Goal: Task Accomplishment & Management: Use online tool/utility

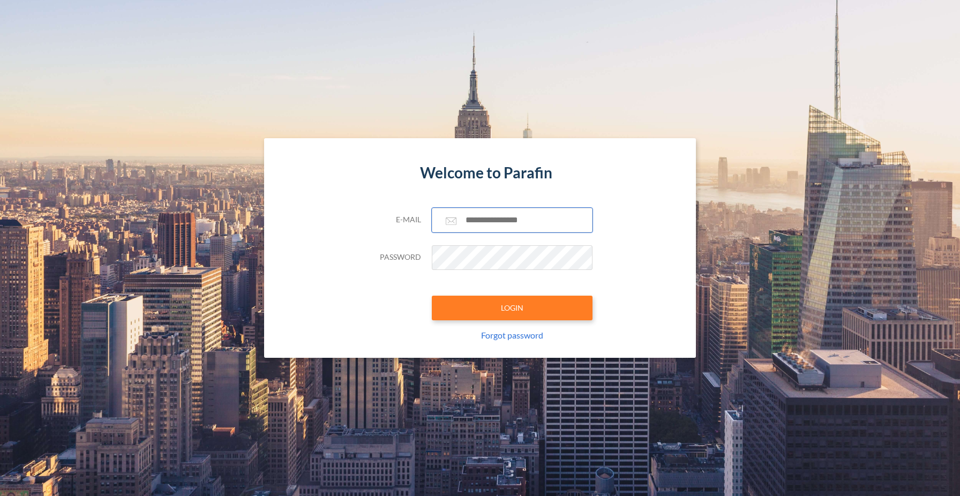
click at [484, 221] on input "text" at bounding box center [512, 220] width 161 height 25
type input "**********"
click at [491, 320] on div "**********" at bounding box center [479, 283] width 225 height 150
click at [493, 310] on button "LOGIN" at bounding box center [512, 308] width 161 height 25
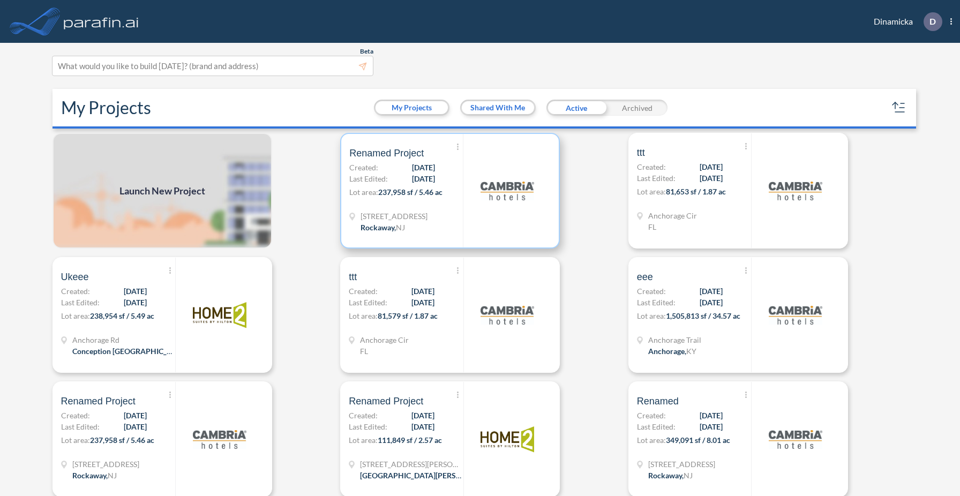
click at [468, 196] on div at bounding box center [507, 191] width 88 height 114
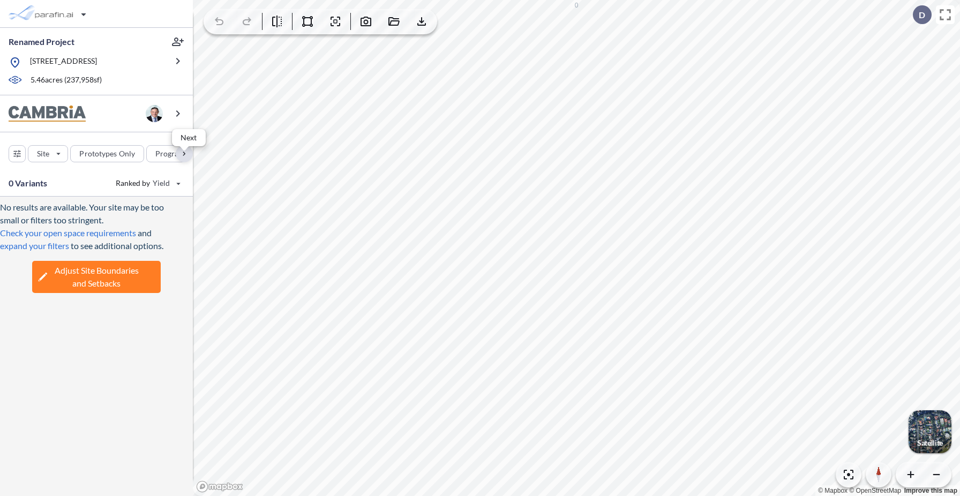
click at [181, 162] on div "button" at bounding box center [184, 153] width 17 height 17
click at [94, 162] on div "button" at bounding box center [102, 153] width 52 height 17
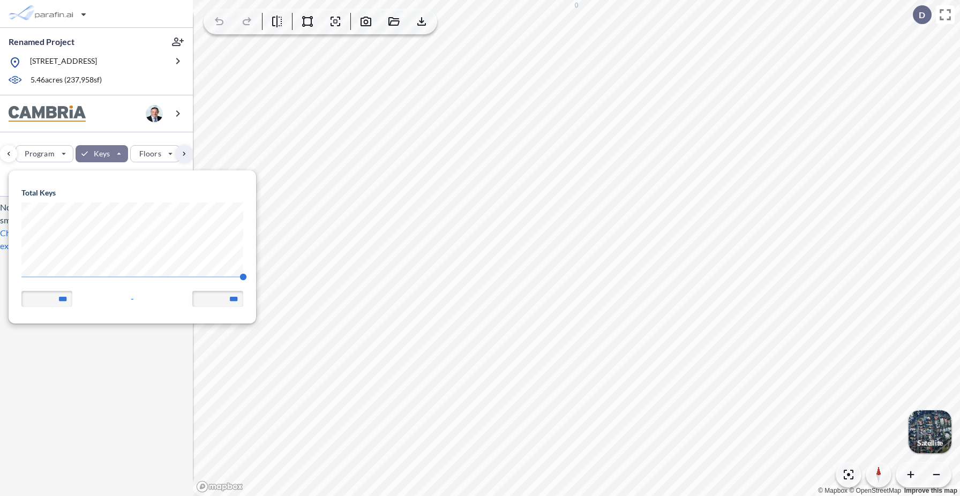
scroll to position [153, 247]
click at [24, 276] on span "140 140" at bounding box center [132, 280] width 222 height 8
type input "**"
click at [96, 385] on div "No results are available. Your site may be too small or filters too stringent. …" at bounding box center [96, 342] width 193 height 291
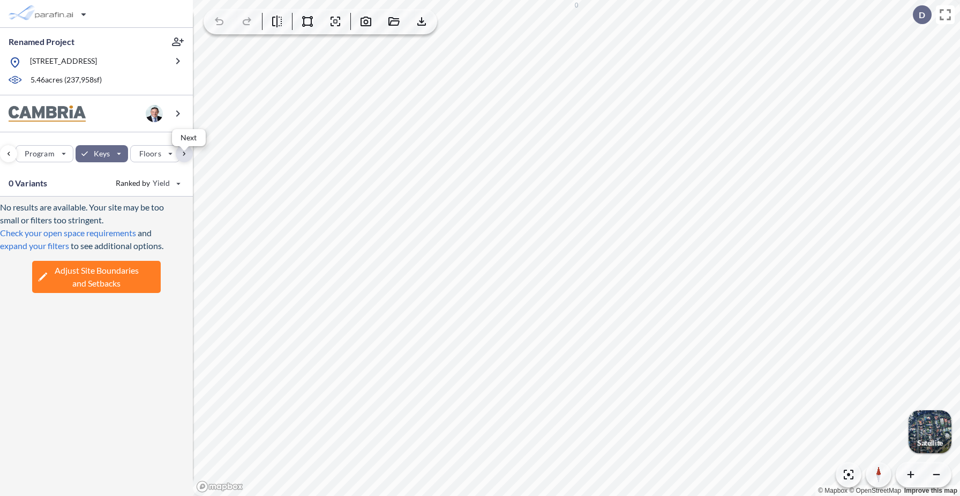
click at [180, 162] on div "button" at bounding box center [184, 153] width 17 height 17
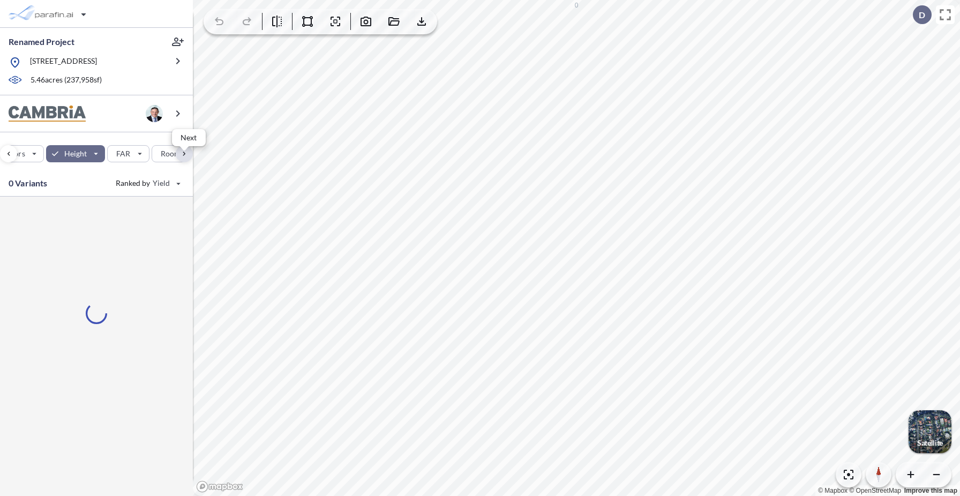
scroll to position [0, 289]
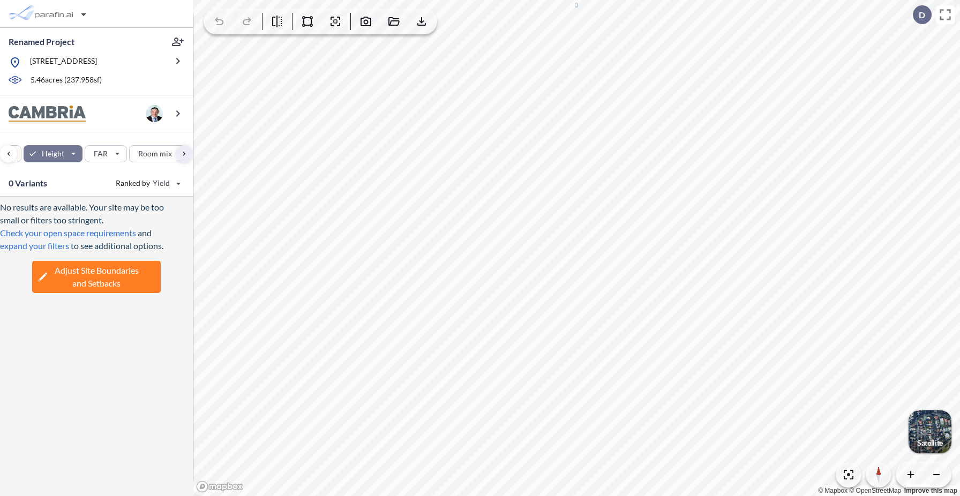
click at [70, 159] on div "button" at bounding box center [53, 153] width 59 height 17
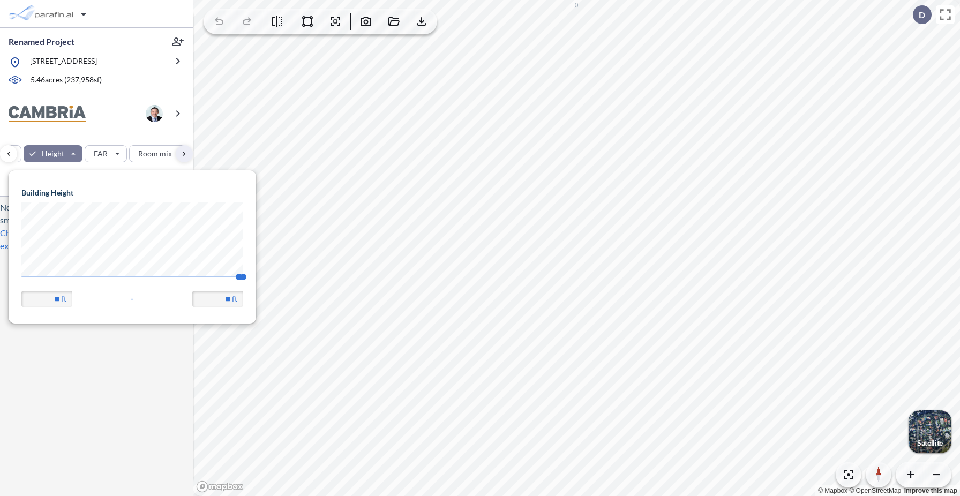
scroll to position [153, 247]
drag, startPoint x: 237, startPoint y: 275, endPoint x: 0, endPoint y: 269, distance: 236.8
click at [0, 269] on body "Renamed Project [STREET_ADDRESS] 5.46 acres ( 237,958 sf) Site Prototypes Only …" at bounding box center [480, 248] width 960 height 496
type input "**"
click at [91, 367] on div "No results are available. Your site may be too small or filters too stringent. …" at bounding box center [96, 342] width 193 height 291
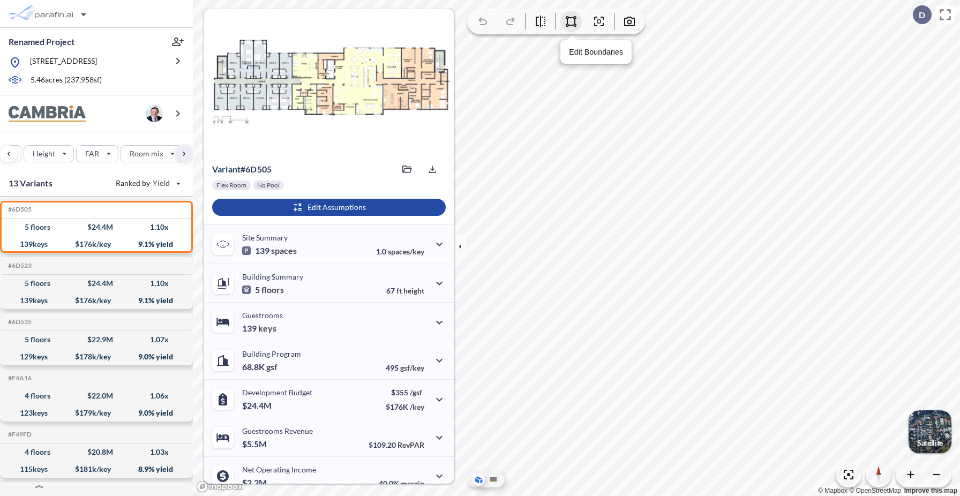
click at [570, 20] on icon "button" at bounding box center [570, 21] width 13 height 13
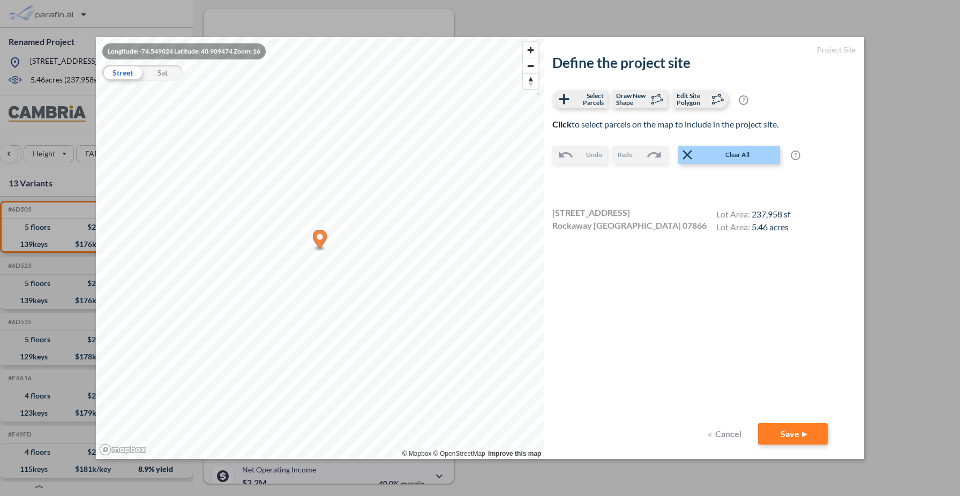
click at [731, 434] on button "Cancel" at bounding box center [725, 433] width 43 height 21
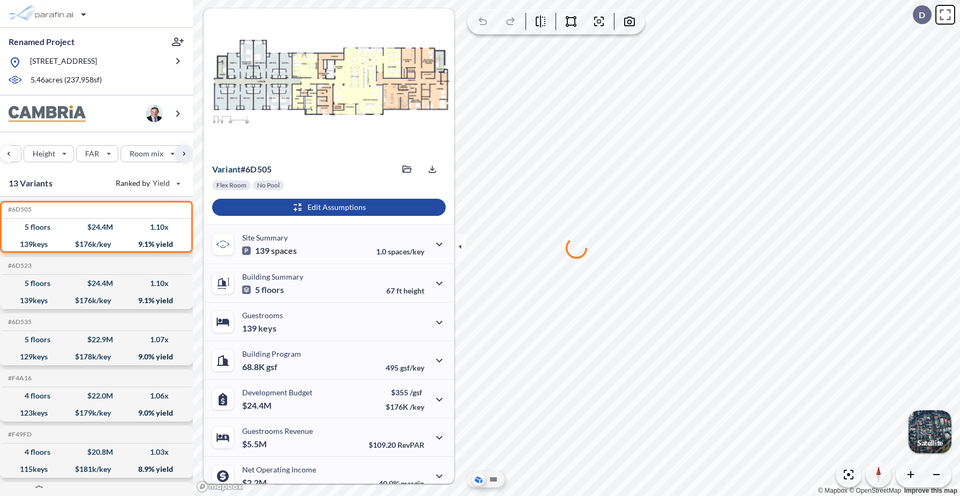
click at [944, 16] on icon at bounding box center [945, 14] width 19 height 19
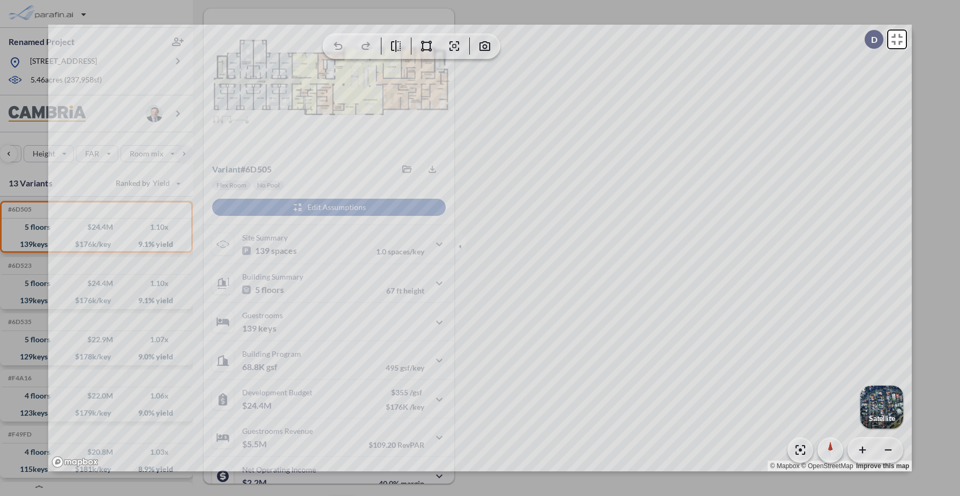
click at [899, 45] on icon at bounding box center [896, 39] width 19 height 19
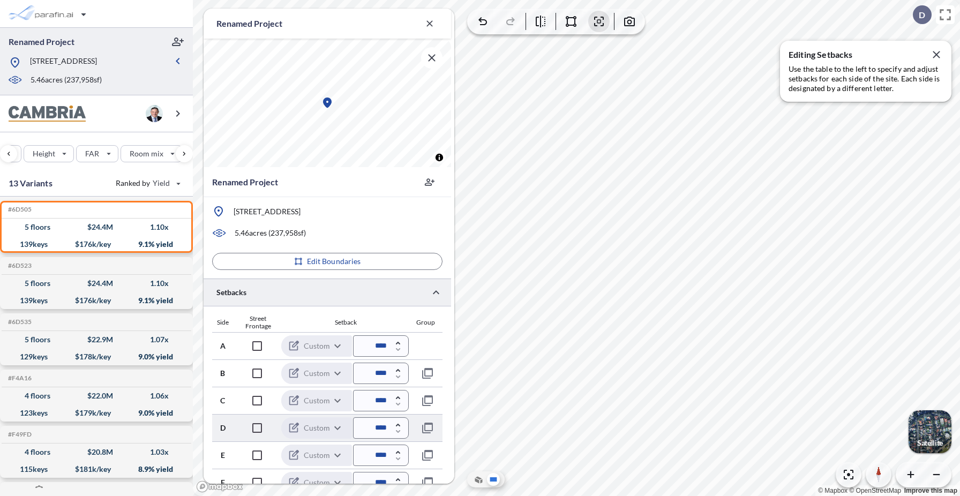
scroll to position [285, 0]
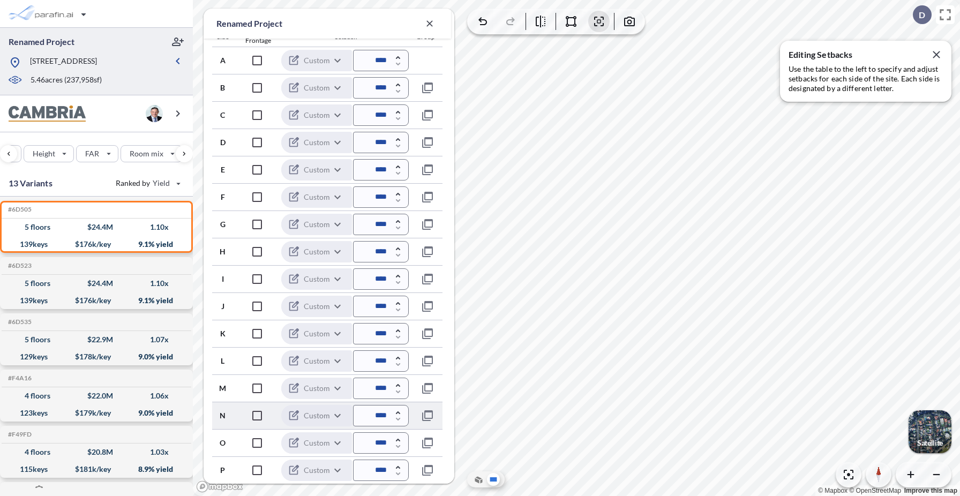
click at [379, 416] on input "****" at bounding box center [381, 415] width 56 height 21
type input "*****"
click at [445, 389] on div "Side Street Frontage Setback Group A Custom ****** ​ **** B Custom ****** ​ ***…" at bounding box center [326, 252] width 247 height 463
click at [428, 24] on icon "button" at bounding box center [430, 24] width 6 height 6
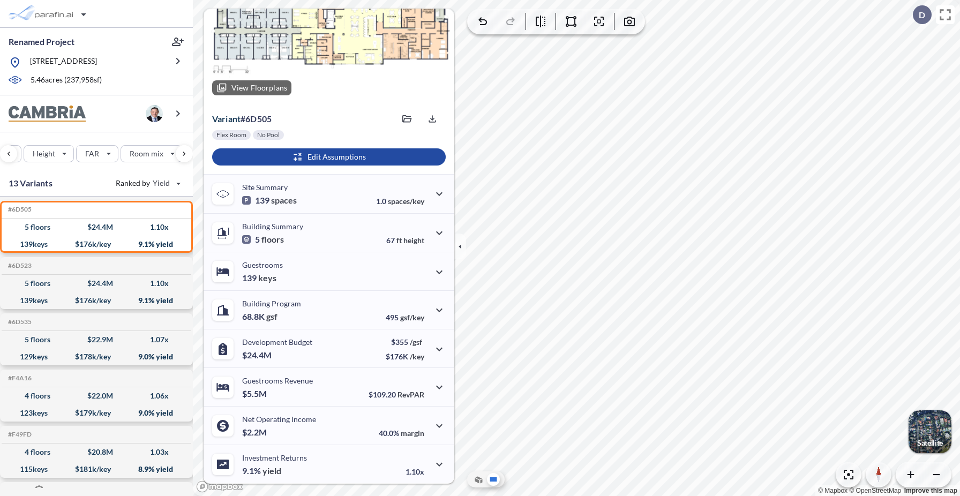
scroll to position [50, 0]
click at [462, 250] on icon "button" at bounding box center [460, 246] width 12 height 12
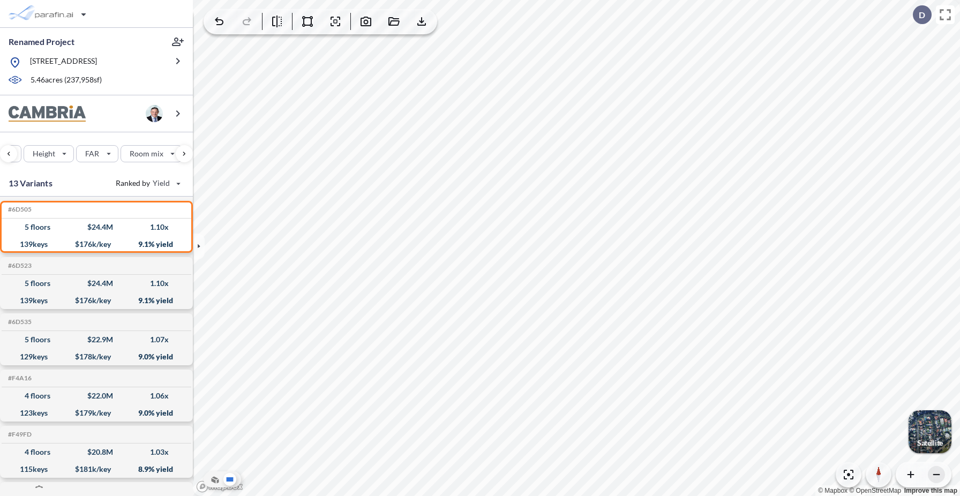
click at [938, 475] on icon "button" at bounding box center [936, 474] width 11 height 11
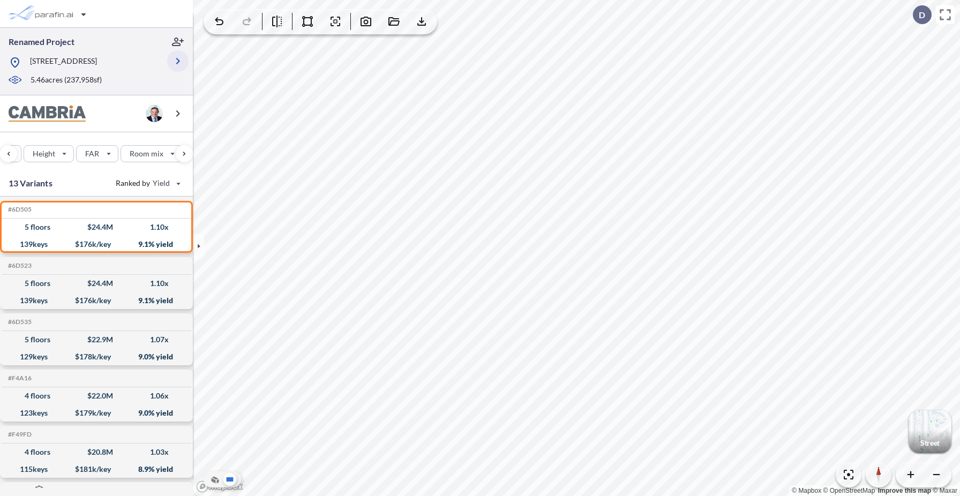
click at [182, 67] on icon "button" at bounding box center [177, 61] width 13 height 13
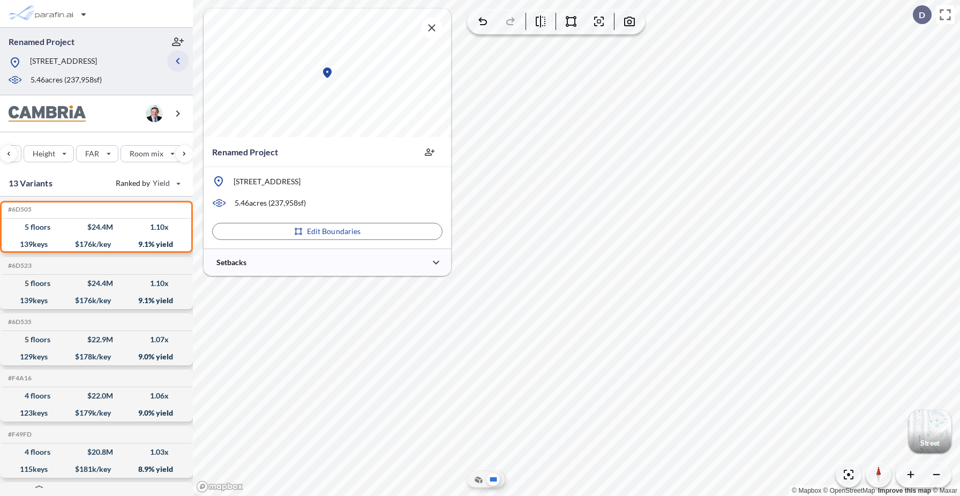
scroll to position [0, 0]
click at [310, 258] on div at bounding box center [326, 261] width 247 height 27
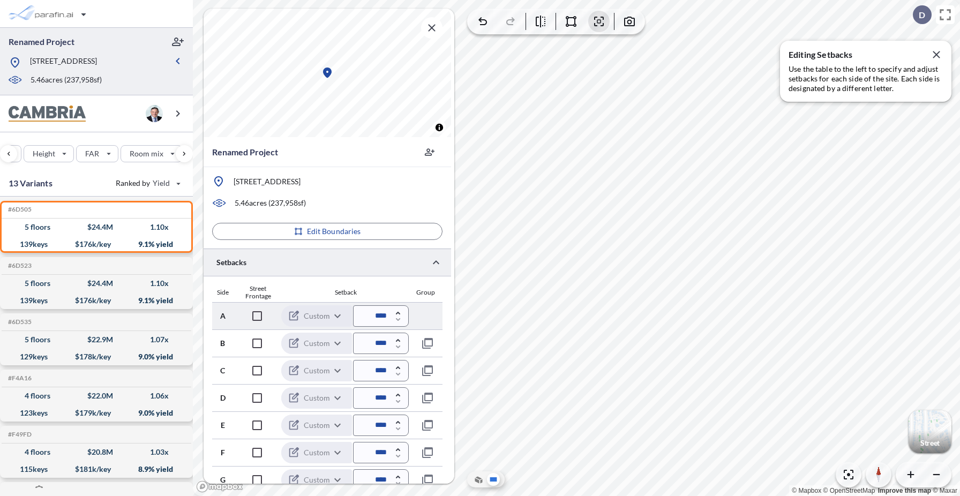
click at [380, 318] on input "****" at bounding box center [381, 315] width 56 height 21
type input "****"
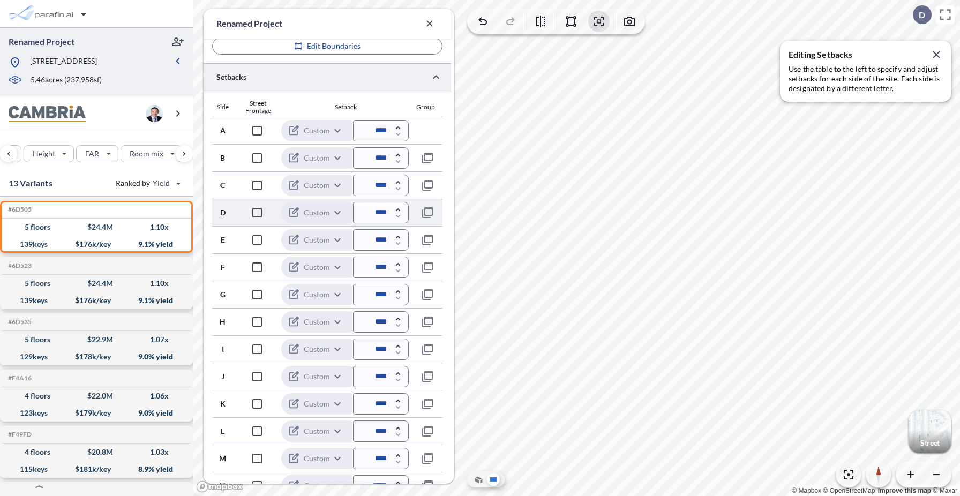
scroll to position [285, 0]
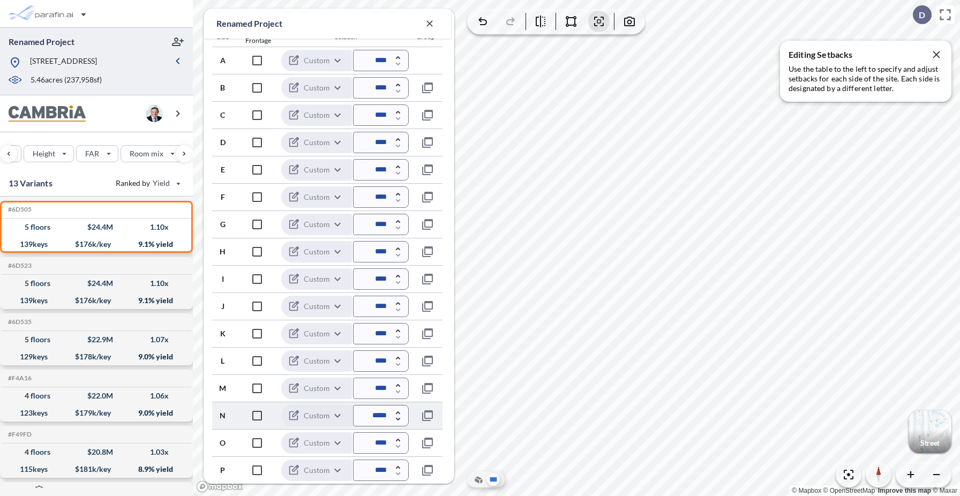
click at [374, 419] on input "*****" at bounding box center [381, 415] width 56 height 21
type input "*****"
click at [395, 41] on div "Side Street Frontage Setback Group" at bounding box center [327, 37] width 230 height 17
click at [936, 429] on div "button" at bounding box center [929, 431] width 43 height 43
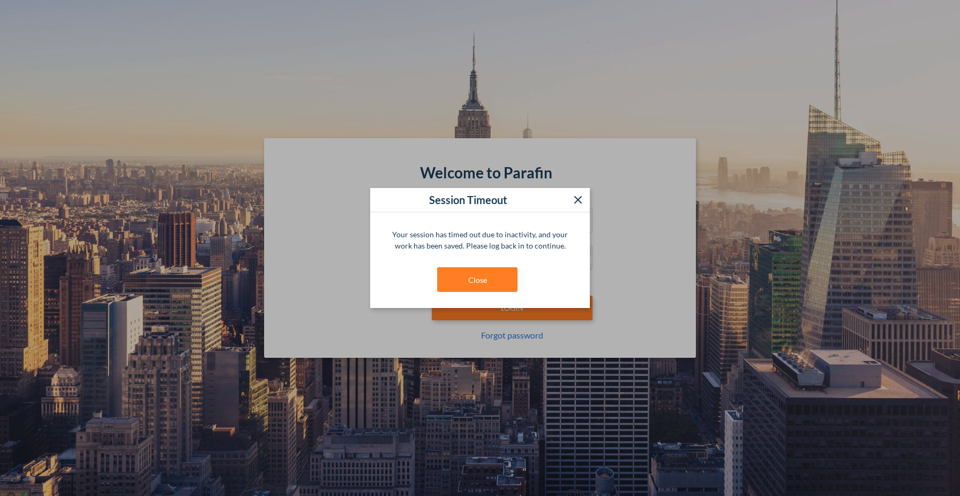
click at [529, 63] on div "Session Timeout Your session has timed out due to inactivity, and your work has…" at bounding box center [480, 248] width 960 height 496
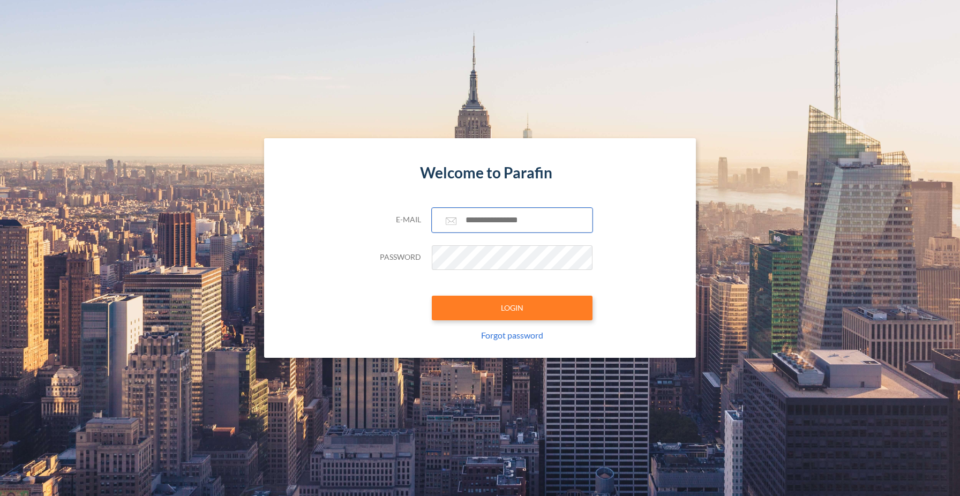
click at [506, 230] on input "text" at bounding box center [512, 220] width 161 height 25
type input "**********"
click at [516, 304] on button "LOGIN" at bounding box center [512, 308] width 161 height 25
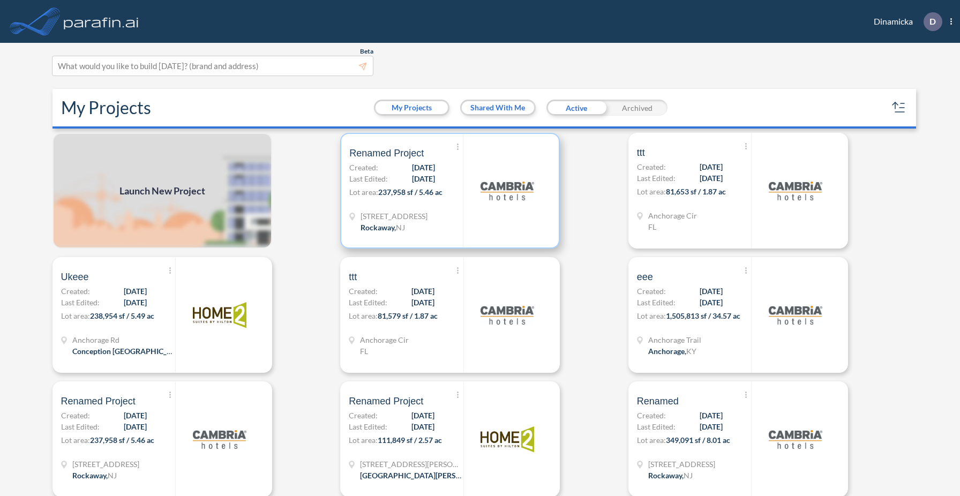
click at [431, 207] on div "Show More Created with sketchtool. Archive Reports Share a copy Renamed Project…" at bounding box center [406, 191] width 114 height 114
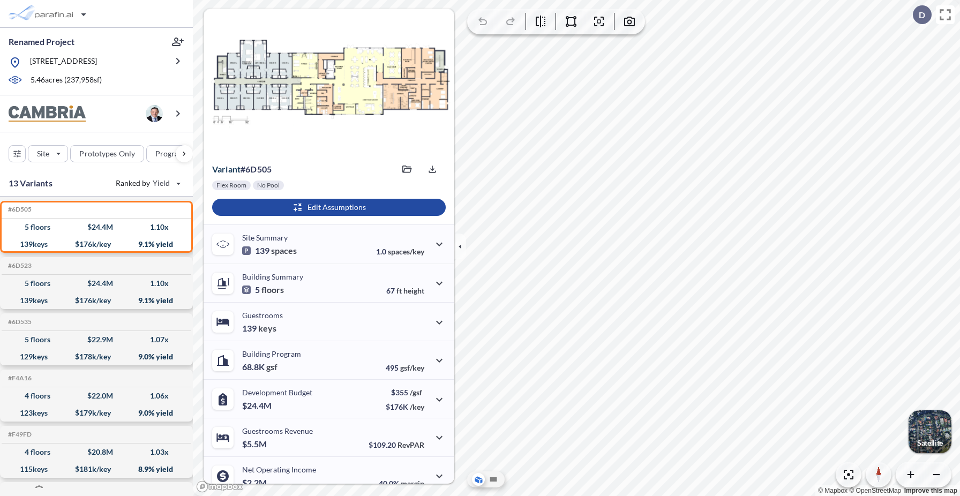
click at [930, 432] on div "button" at bounding box center [929, 431] width 43 height 43
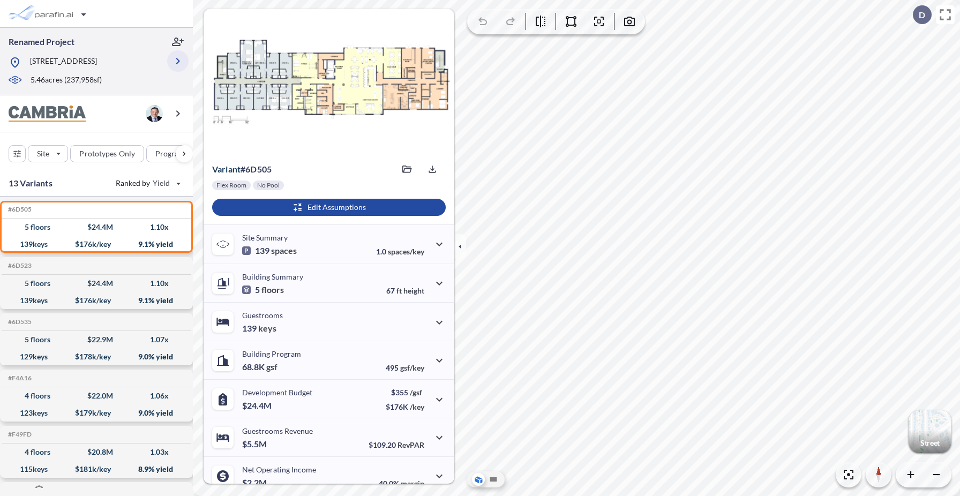
click at [178, 67] on icon "button" at bounding box center [177, 61] width 13 height 13
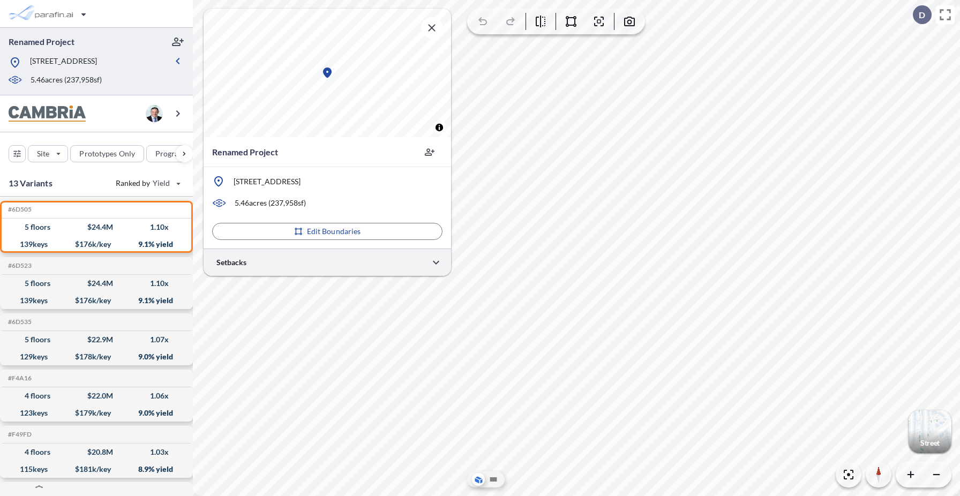
click at [290, 262] on div at bounding box center [326, 261] width 247 height 27
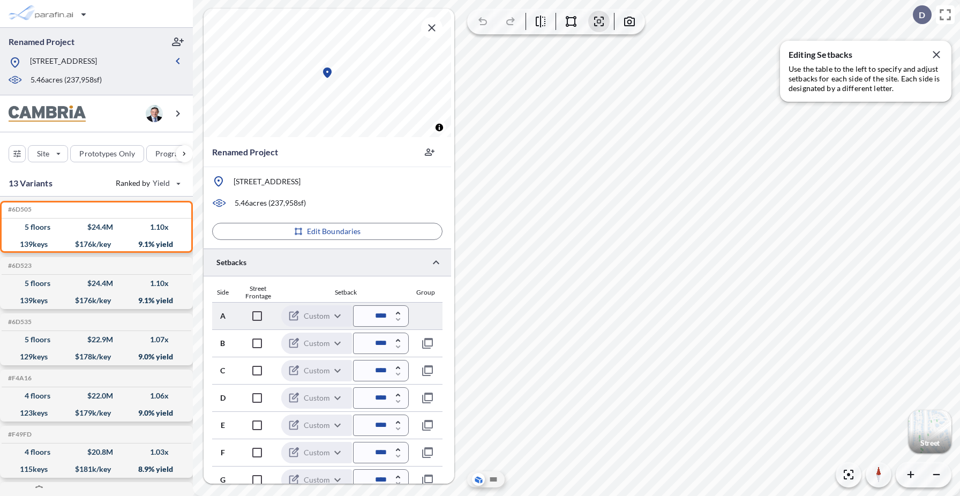
click at [377, 316] on input "****" at bounding box center [381, 315] width 56 height 21
click at [375, 316] on input "****" at bounding box center [381, 315] width 56 height 21
type input "*****"
click at [391, 293] on div "Setback" at bounding box center [346, 292] width 126 height 7
click at [926, 426] on div "button" at bounding box center [929, 431] width 43 height 43
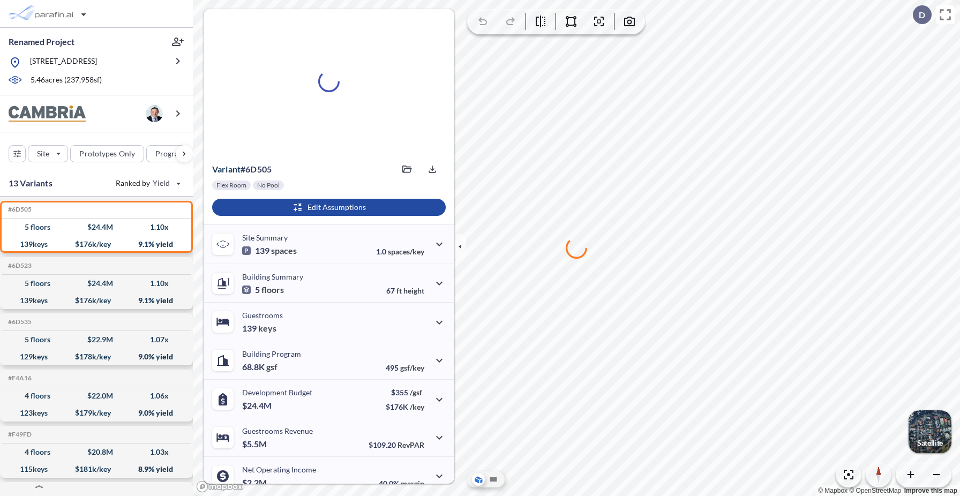
click at [936, 430] on div "button" at bounding box center [929, 431] width 43 height 43
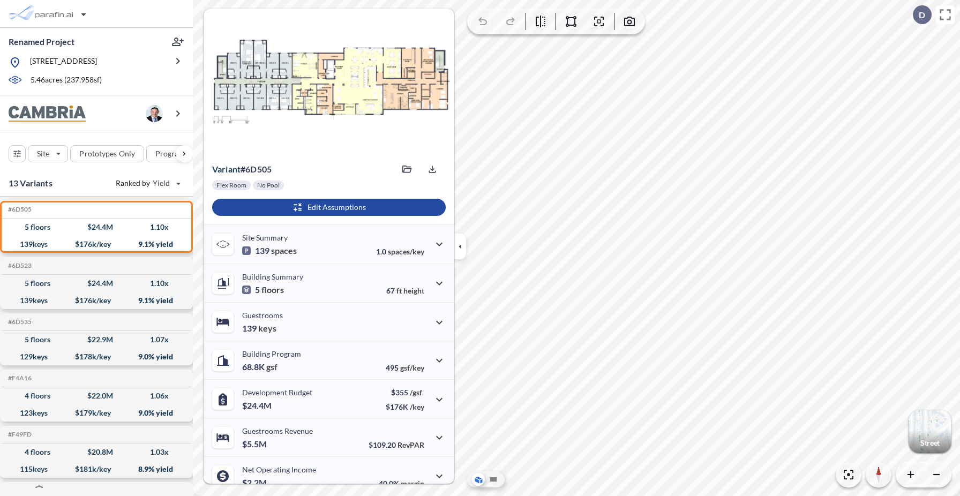
click at [461, 246] on icon "button" at bounding box center [460, 246] width 12 height 12
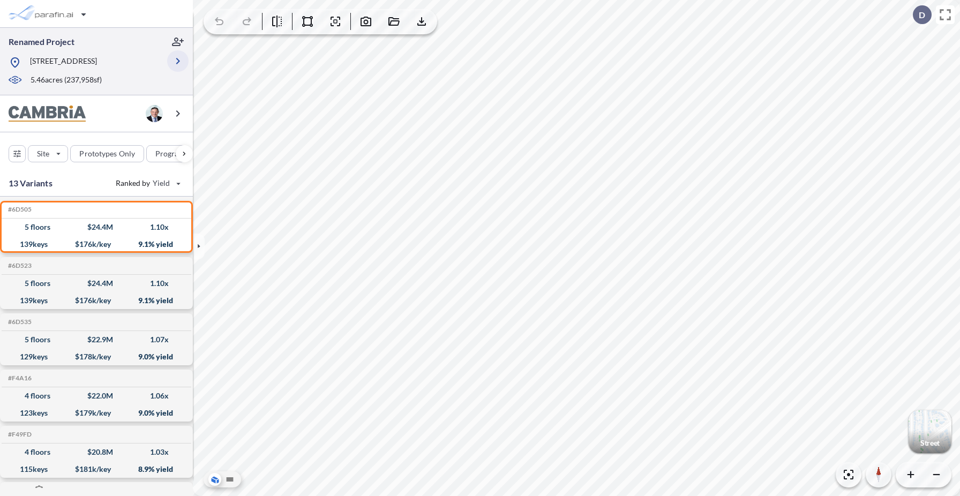
click at [177, 66] on icon "button" at bounding box center [177, 61] width 13 height 13
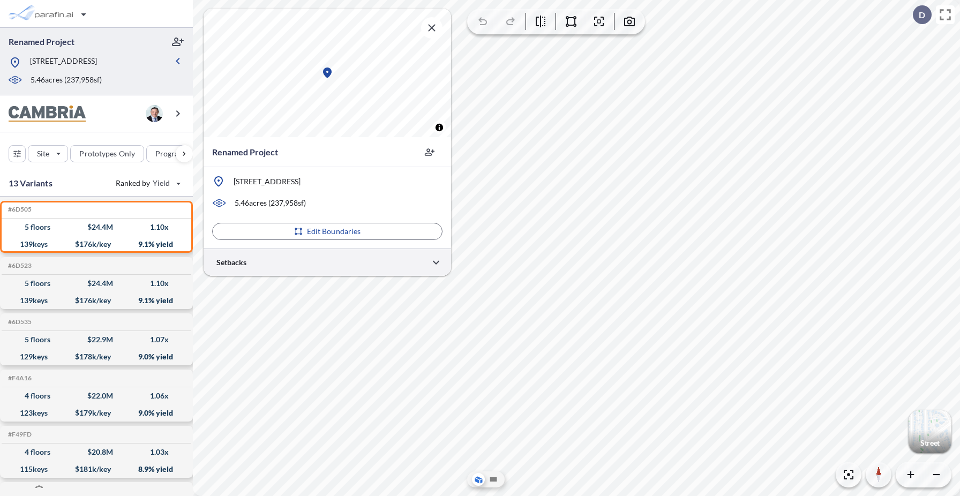
click at [359, 253] on div at bounding box center [326, 261] width 247 height 27
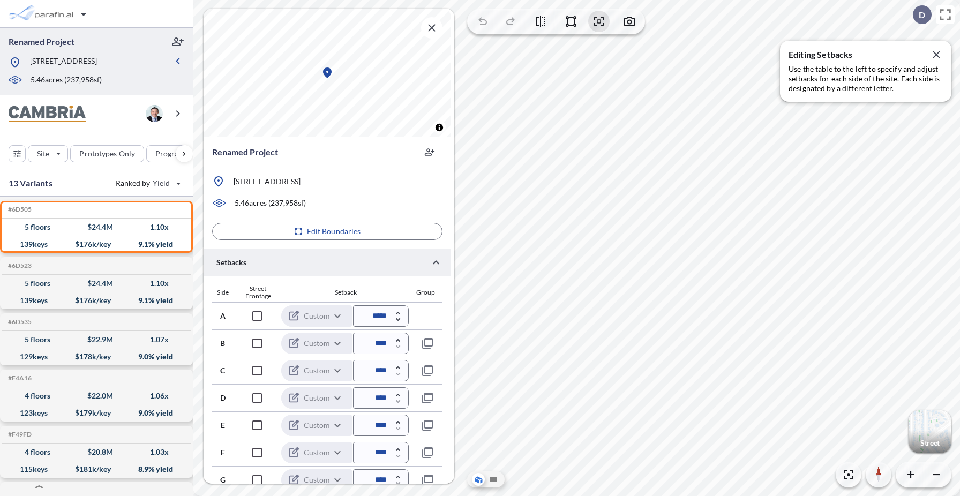
click at [359, 253] on div at bounding box center [326, 261] width 247 height 27
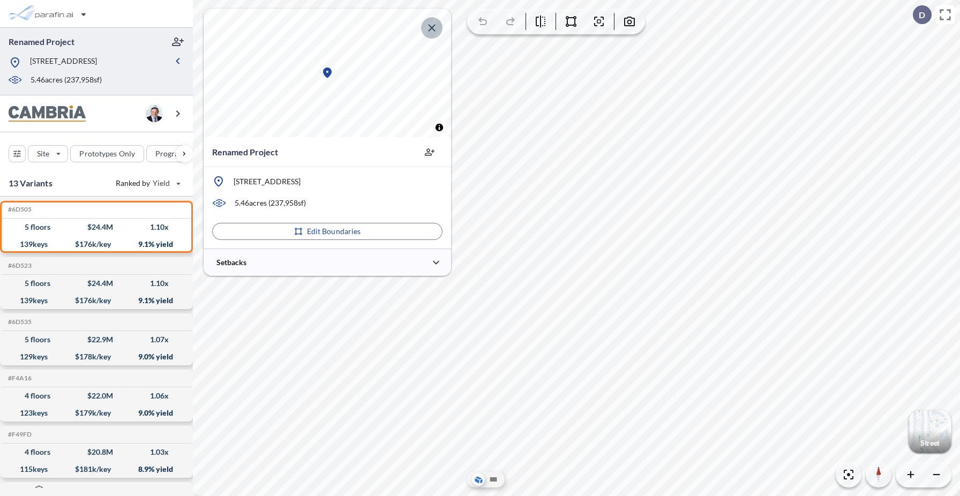
click at [433, 29] on icon "button" at bounding box center [431, 27] width 7 height 7
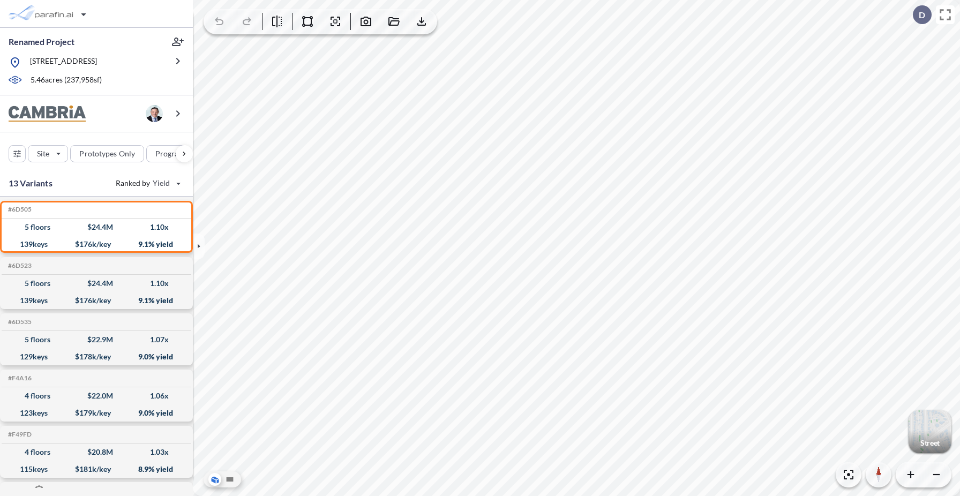
click at [936, 433] on div "button" at bounding box center [929, 431] width 43 height 43
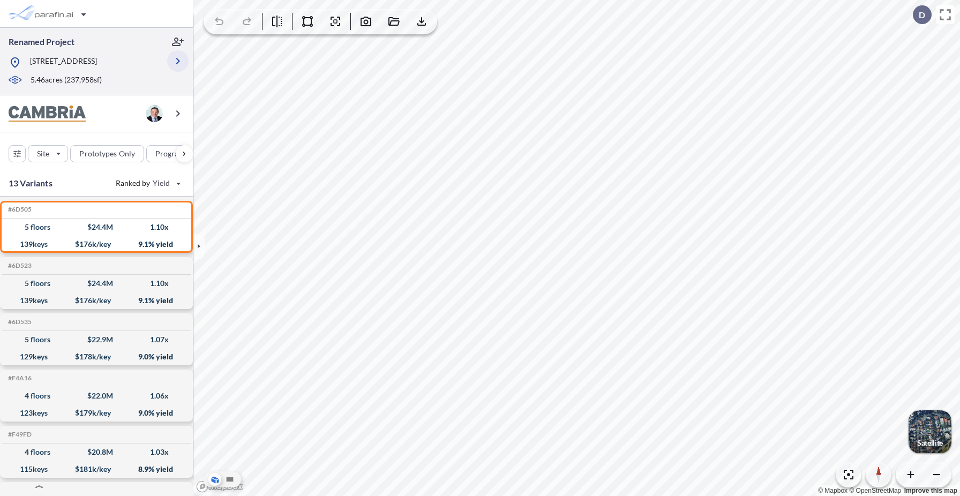
click at [179, 64] on icon "button" at bounding box center [178, 61] width 4 height 6
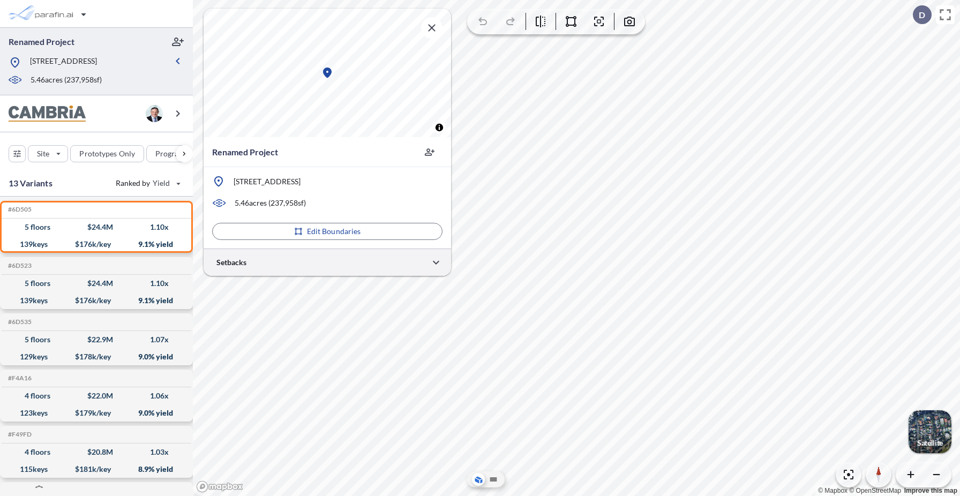
click at [296, 265] on div at bounding box center [326, 261] width 247 height 27
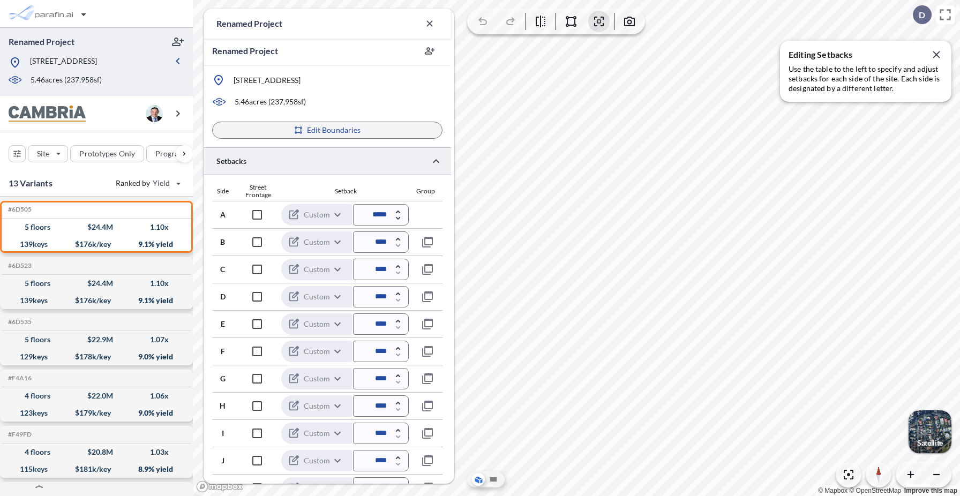
scroll to position [263, 0]
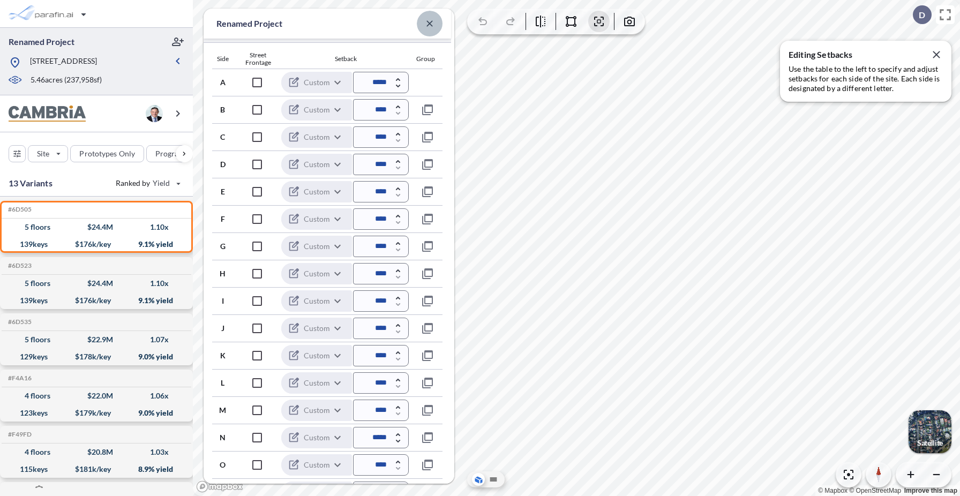
click at [434, 30] on button "button" at bounding box center [430, 24] width 26 height 26
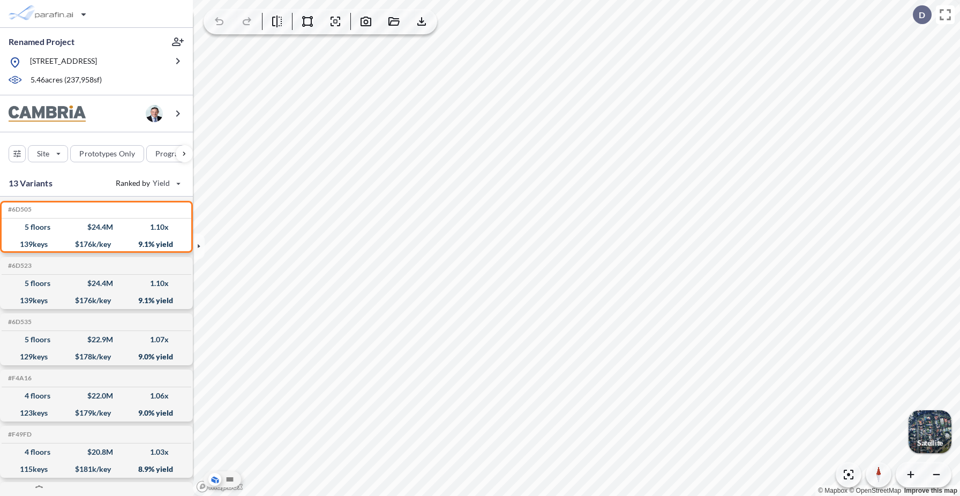
scroll to position [50, 0]
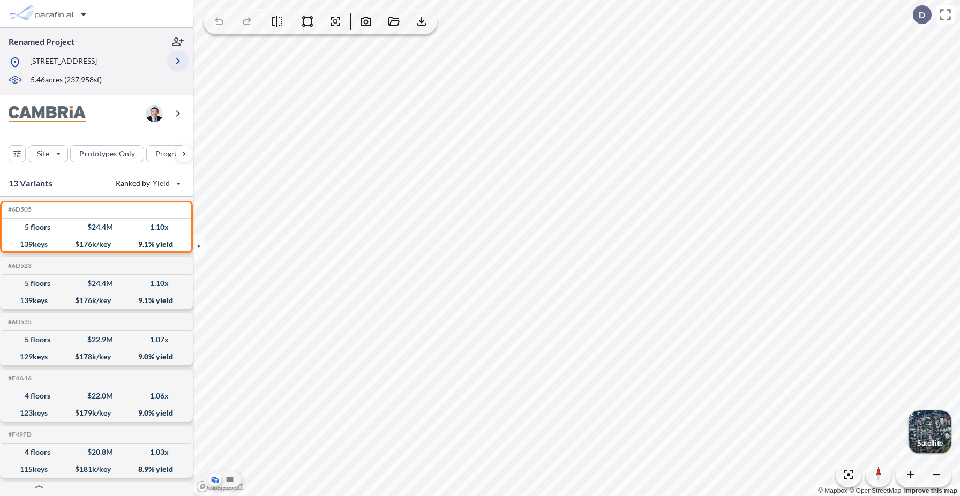
click at [180, 65] on icon "button" at bounding box center [177, 61] width 13 height 13
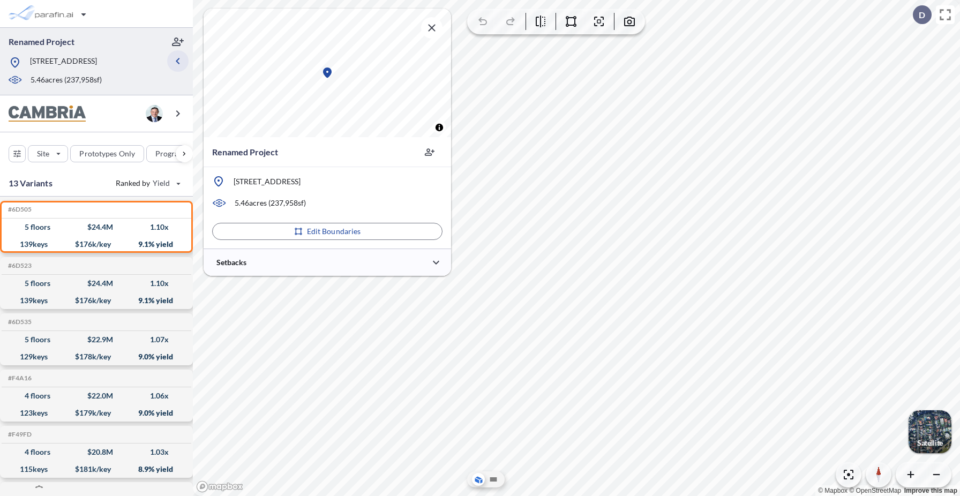
scroll to position [0, 0]
click at [335, 255] on div at bounding box center [326, 261] width 247 height 27
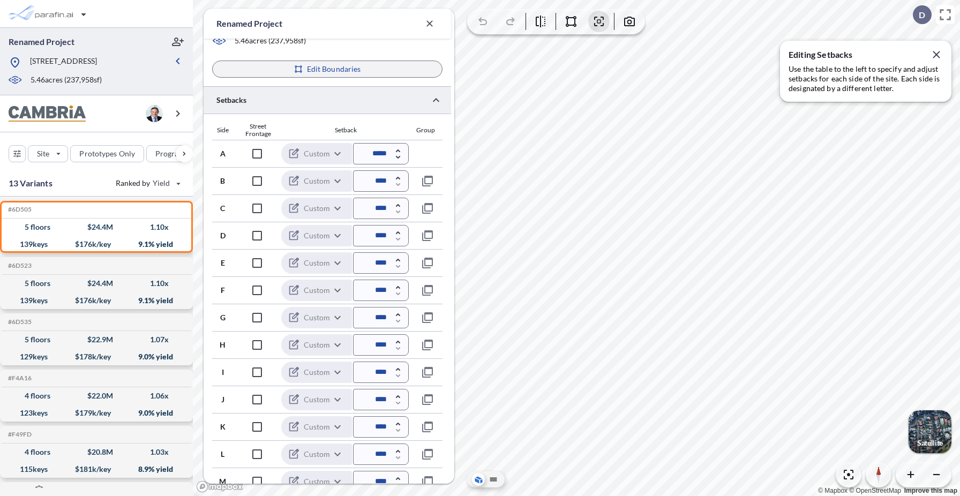
scroll to position [228, 0]
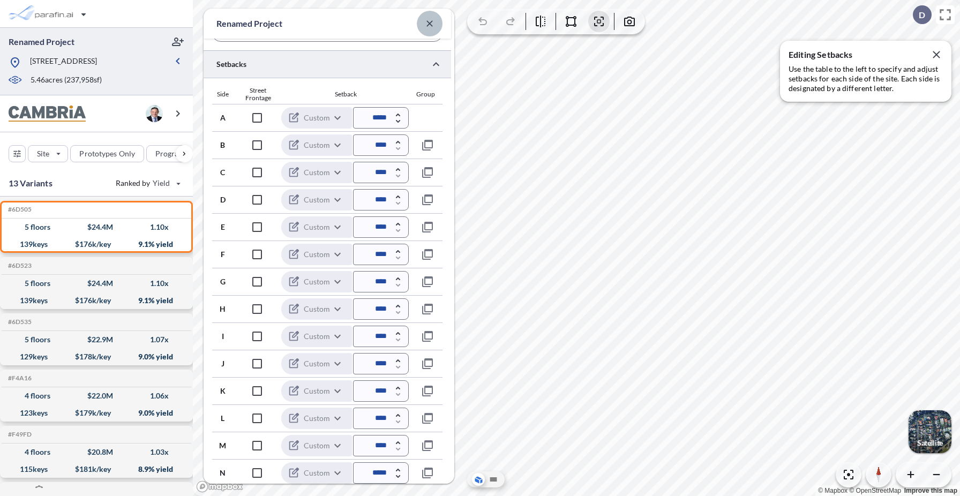
click at [430, 24] on icon "button" at bounding box center [430, 24] width 6 height 6
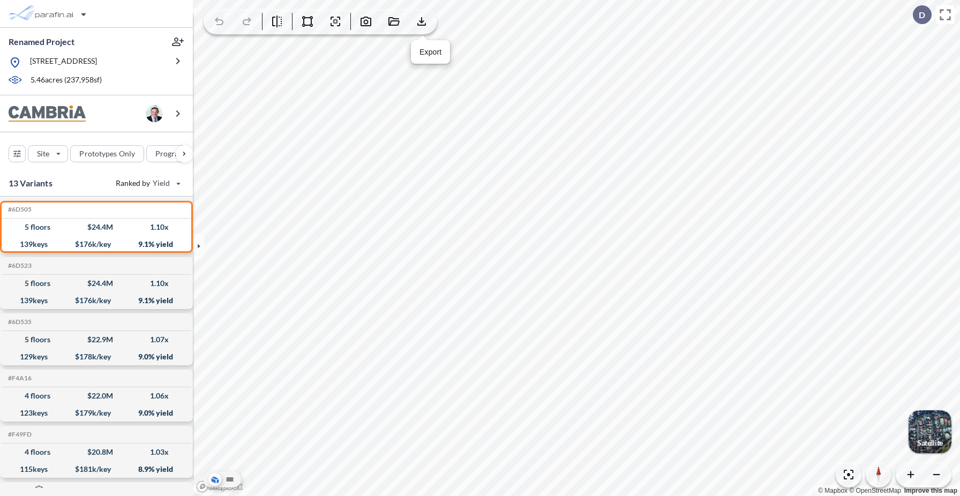
scroll to position [50, 0]
click at [337, 20] on icon "button" at bounding box center [335, 21] width 3 height 3
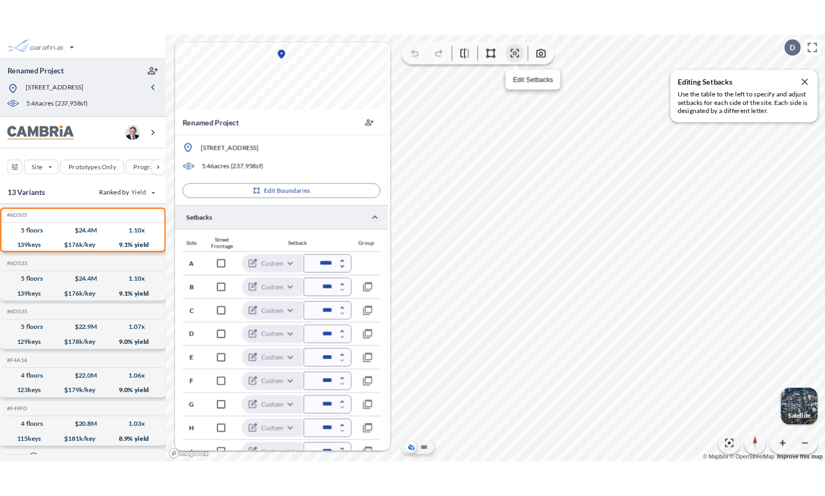
scroll to position [0, 0]
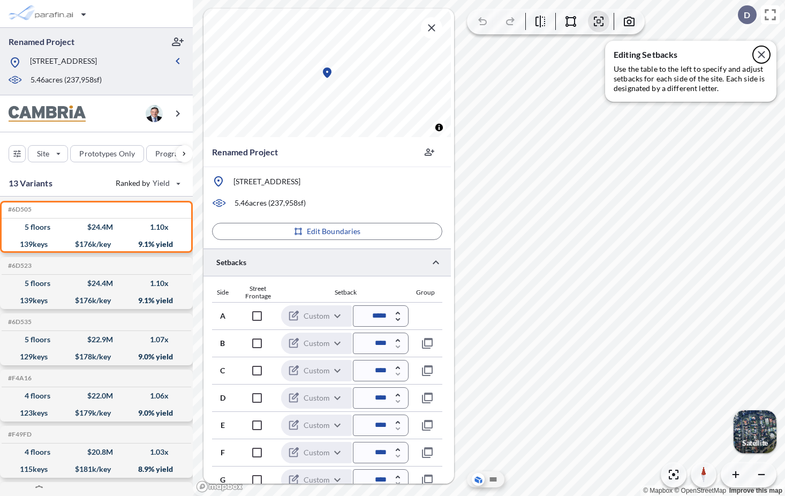
click at [760, 55] on icon "button" at bounding box center [761, 54] width 13 height 13
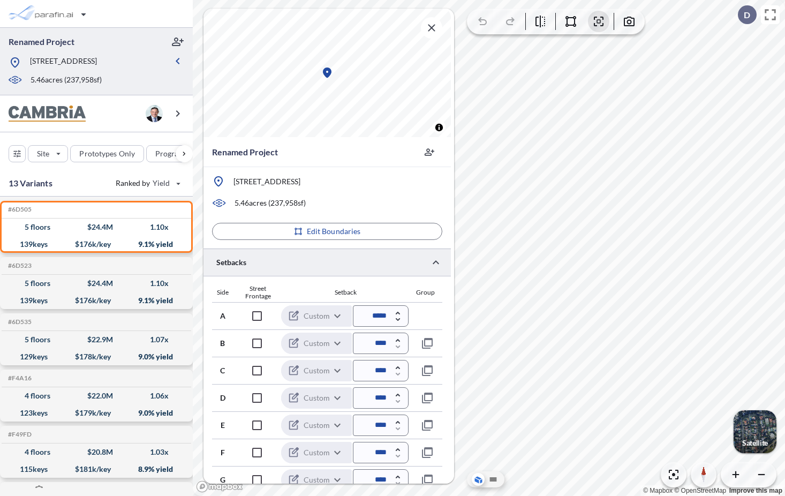
click at [764, 431] on div "button" at bounding box center [755, 431] width 43 height 43
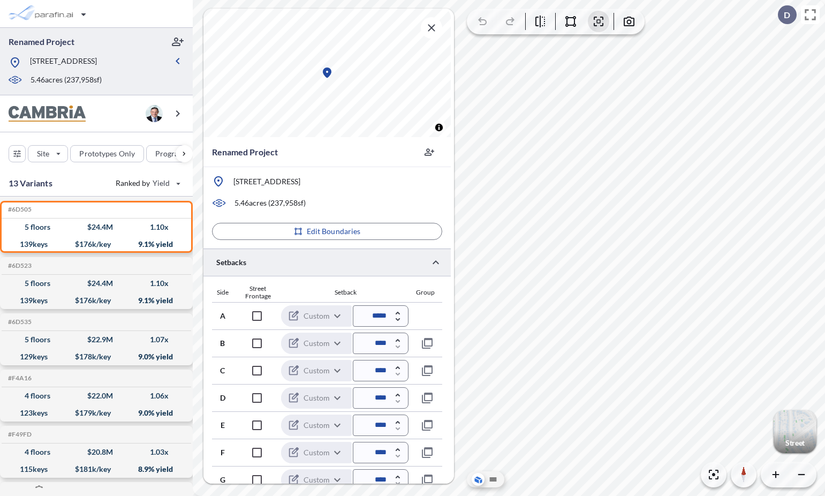
click at [789, 419] on div "button" at bounding box center [795, 431] width 43 height 43
